Goal: Task Accomplishment & Management: Manage account settings

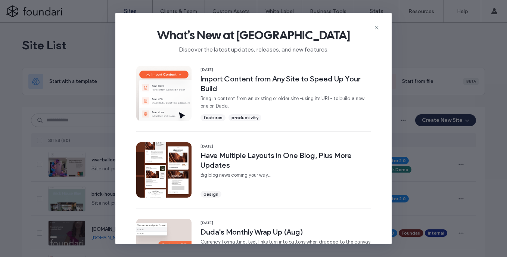
click at [377, 29] on icon at bounding box center [377, 28] width 6 height 6
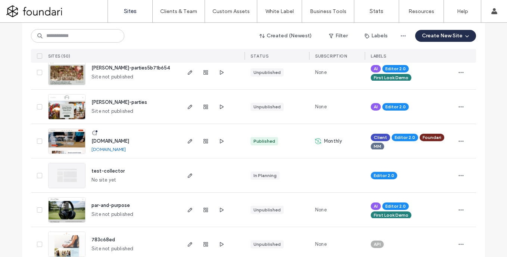
scroll to position [373, 0]
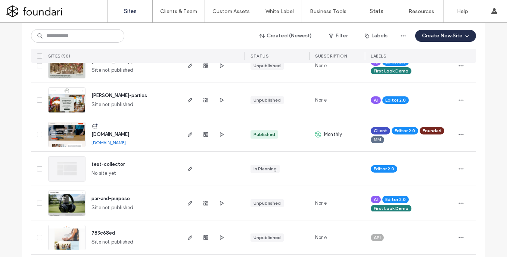
click at [124, 134] on span "[DOMAIN_NAME]" at bounding box center [111, 134] width 38 height 6
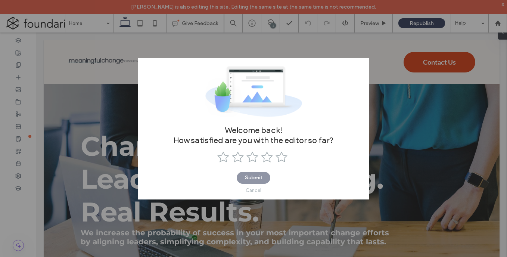
click at [256, 190] on div "Cancel" at bounding box center [254, 190] width 16 height 6
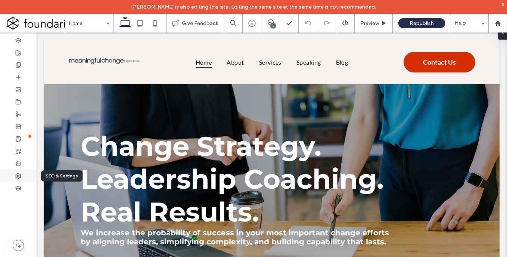
click at [19, 177] on icon at bounding box center [18, 176] width 6 height 6
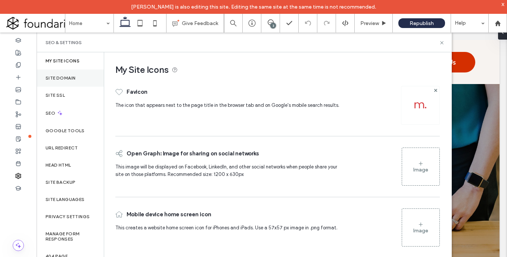
click at [61, 81] on div "Site Domain" at bounding box center [70, 77] width 67 height 17
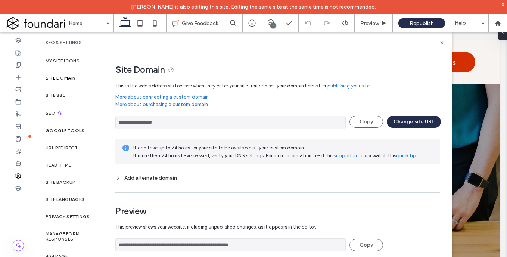
click at [156, 122] on input "**********" at bounding box center [230, 122] width 230 height 13
click at [413, 119] on button "Change site URL" at bounding box center [414, 122] width 54 height 12
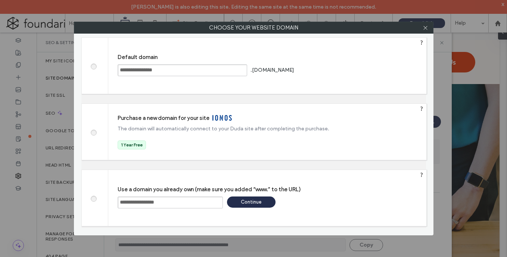
click at [147, 203] on input "**********" at bounding box center [170, 202] width 105 height 12
drag, startPoint x: 185, startPoint y: 203, endPoint x: 7, endPoint y: 197, distance: 177.9
click at [7, 197] on div "**********" at bounding box center [253, 128] width 507 height 257
type input "**********"
click at [243, 202] on div "Continue" at bounding box center [251, 201] width 49 height 11
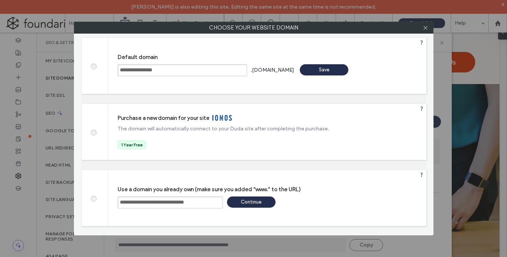
type input "**********"
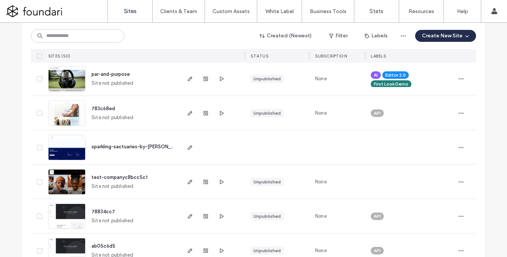
scroll to position [373, 0]
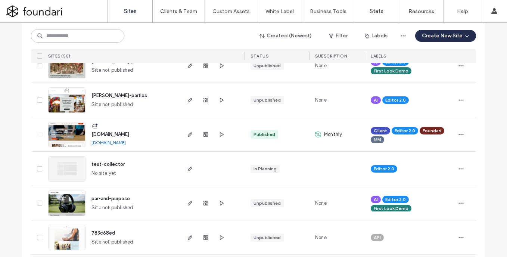
click at [129, 135] on span "www.meaningfulchangeconsulting.com" at bounding box center [111, 134] width 38 height 6
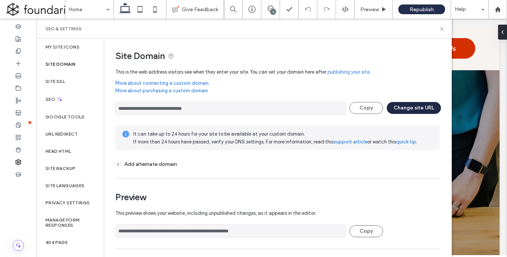
click at [423, 108] on button "Change site URL" at bounding box center [414, 108] width 54 height 12
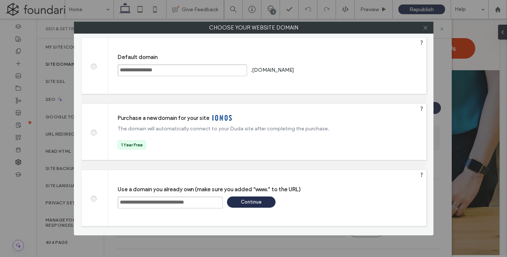
click at [426, 25] on icon at bounding box center [426, 28] width 6 height 6
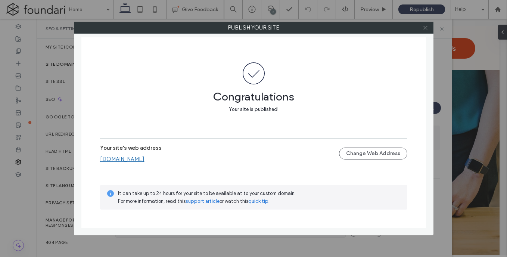
click at [424, 29] on icon at bounding box center [426, 28] width 6 height 6
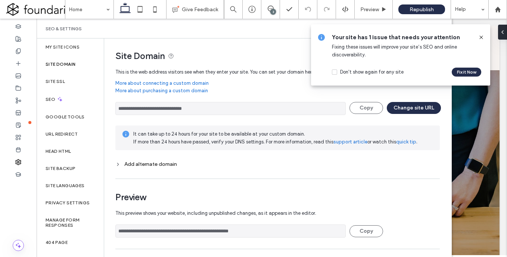
click at [482, 37] on icon at bounding box center [481, 37] width 6 height 6
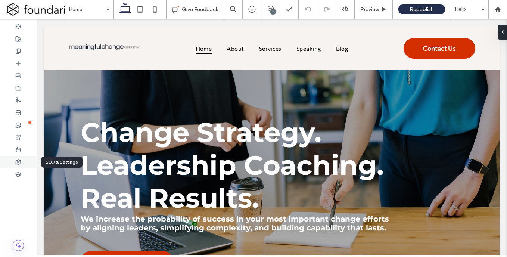
click at [17, 161] on icon at bounding box center [18, 162] width 6 height 6
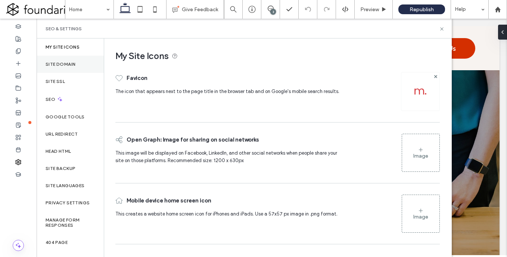
click at [66, 64] on label "Site Domain" at bounding box center [61, 64] width 30 height 5
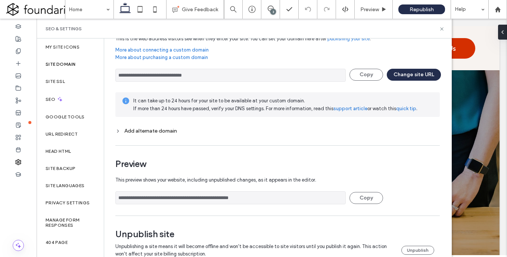
scroll to position [50, 0]
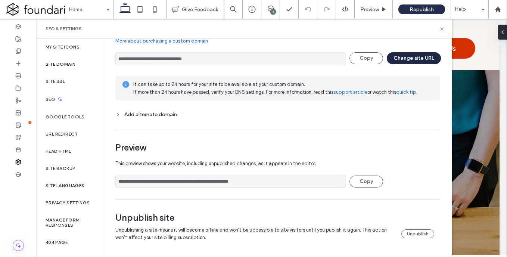
click at [414, 57] on button "Change site URL" at bounding box center [414, 58] width 54 height 12
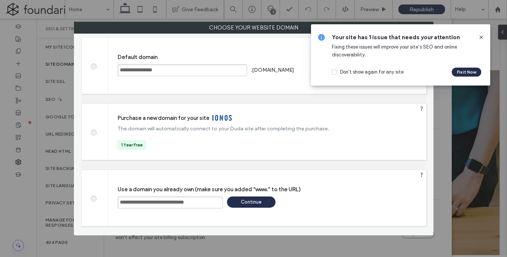
click at [481, 36] on icon at bounding box center [481, 37] width 6 height 6
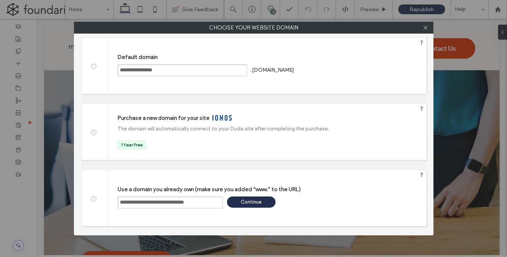
click at [257, 201] on div "Continue" at bounding box center [251, 201] width 49 height 11
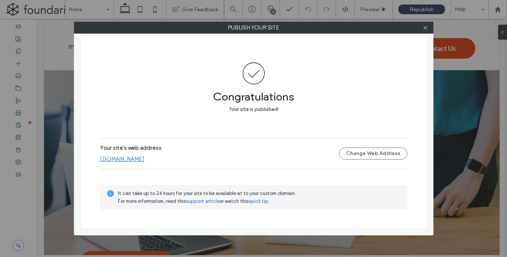
click at [145, 158] on link "www.meaningfulchangeconsulting.com" at bounding box center [122, 159] width 44 height 7
click at [424, 27] on icon at bounding box center [426, 28] width 6 height 6
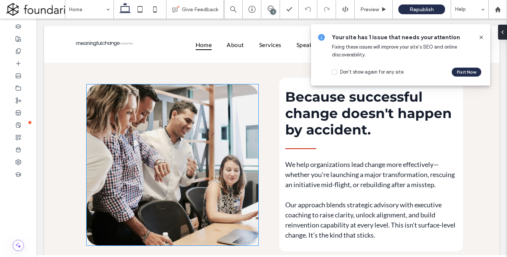
scroll to position [0, 0]
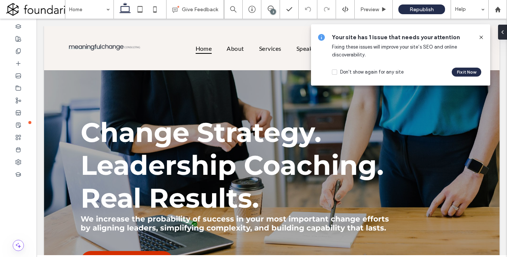
click at [481, 35] on icon at bounding box center [481, 37] width 6 height 6
